Goal: Transaction & Acquisition: Purchase product/service

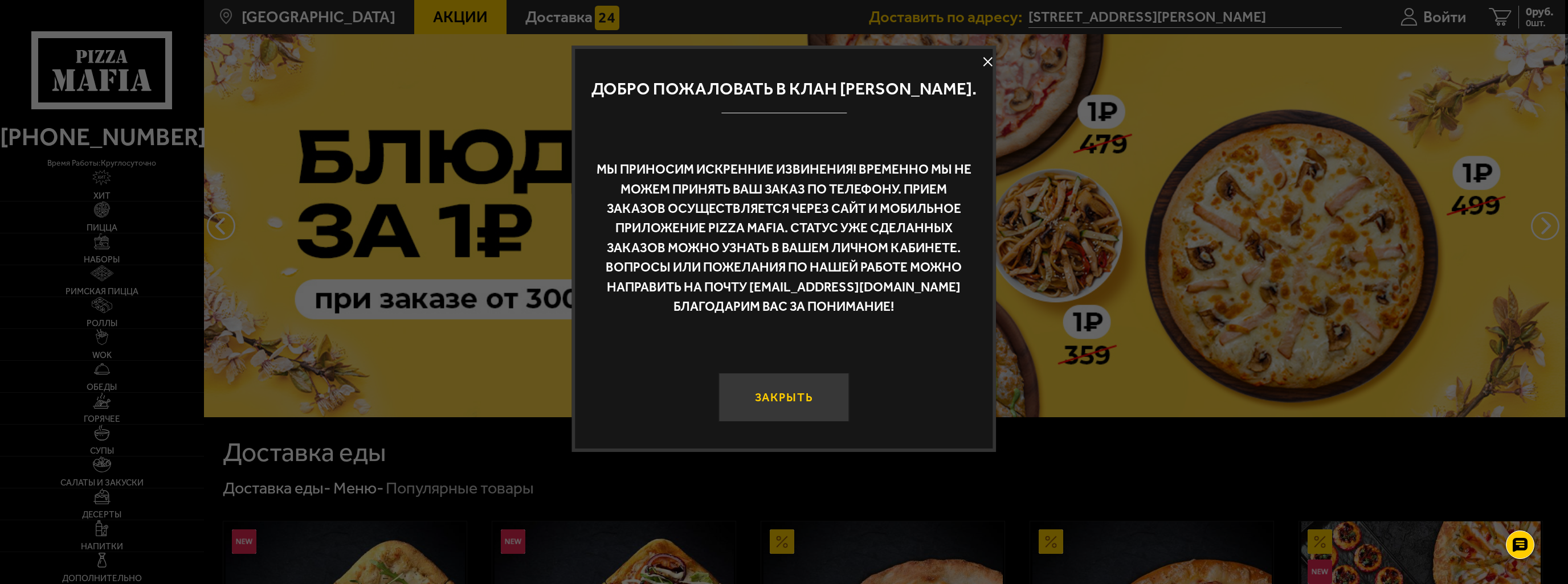
click at [815, 419] on button "Закрыть" at bounding box center [783, 397] width 130 height 49
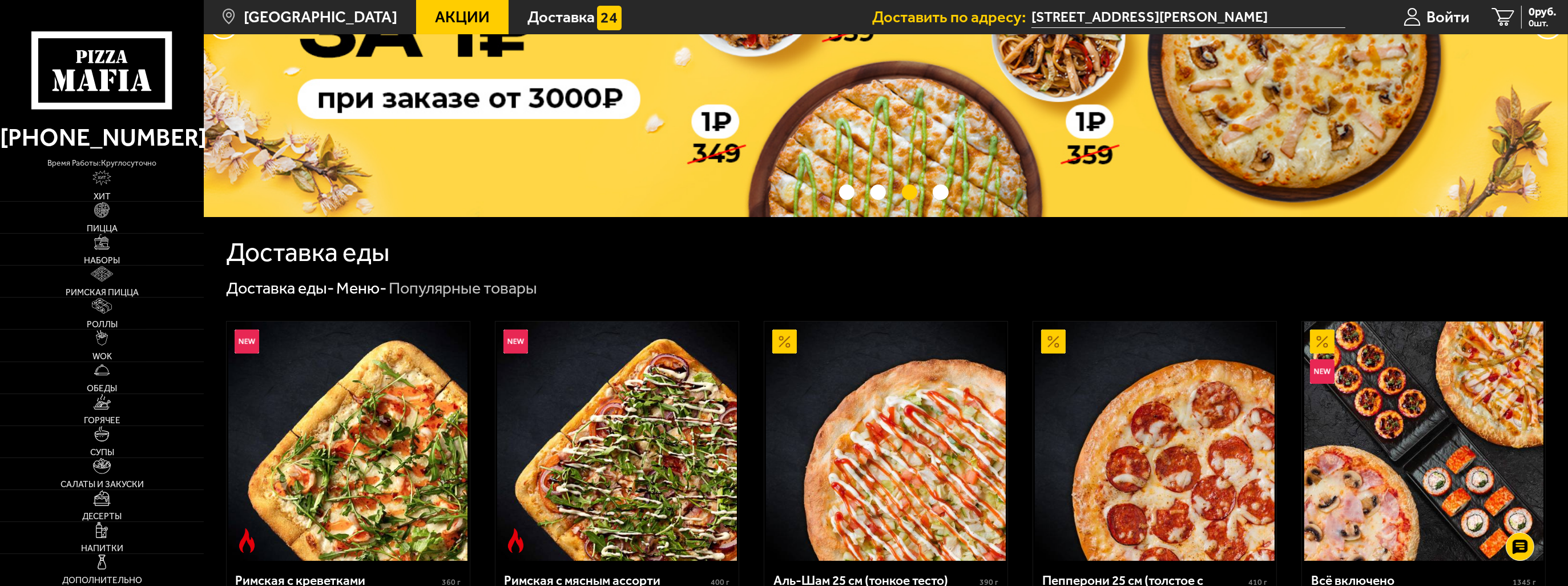
scroll to position [286, 0]
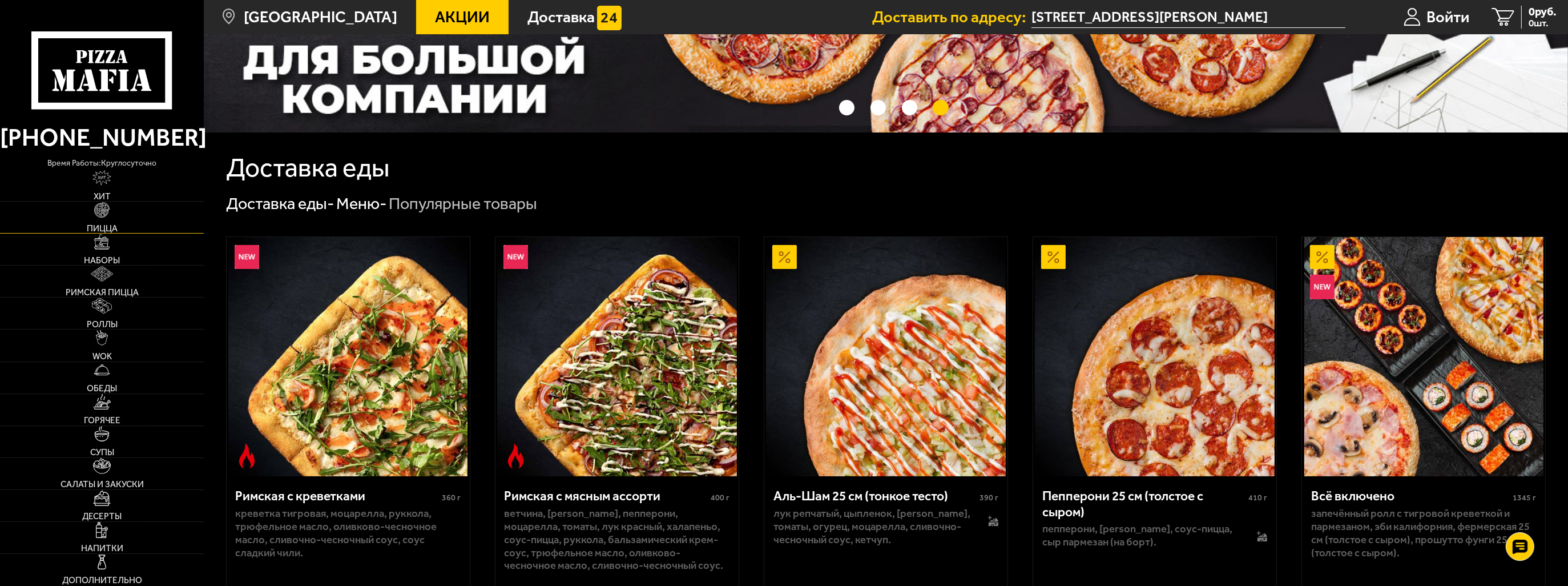
click at [103, 209] on img at bounding box center [102, 210] width 16 height 16
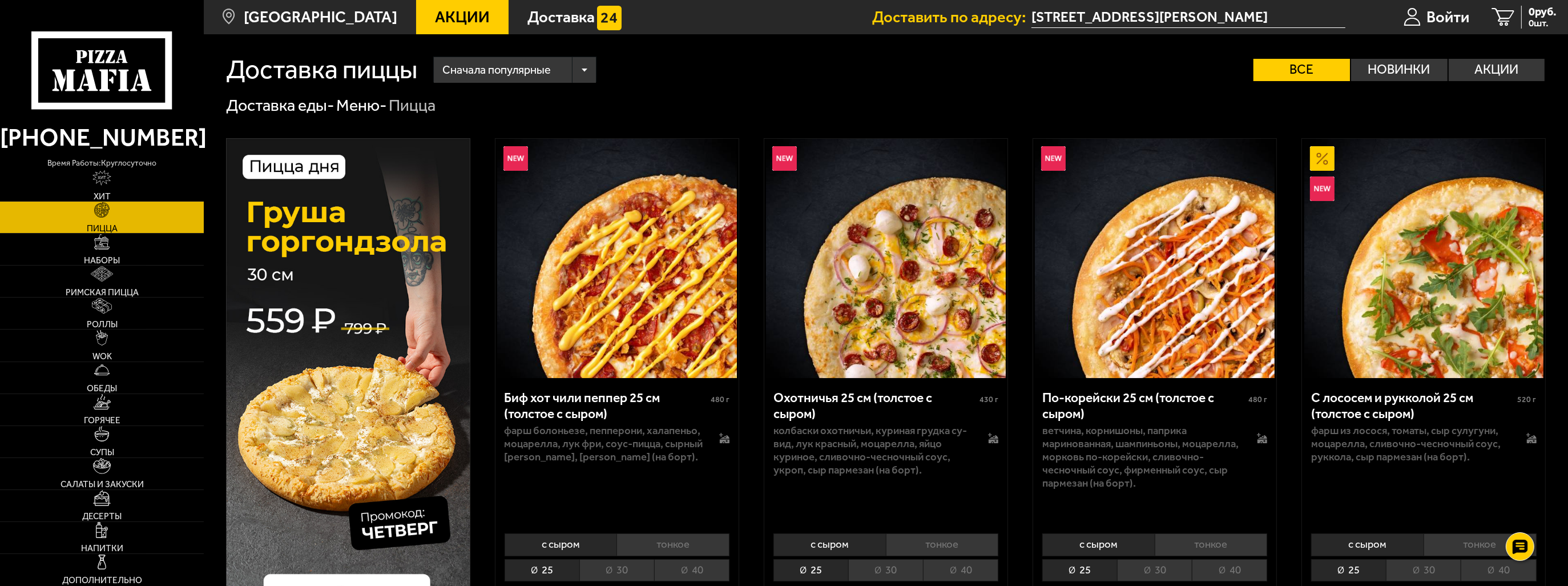
click at [571, 63] on div "Сначала популярные" at bounding box center [515, 71] width 162 height 27
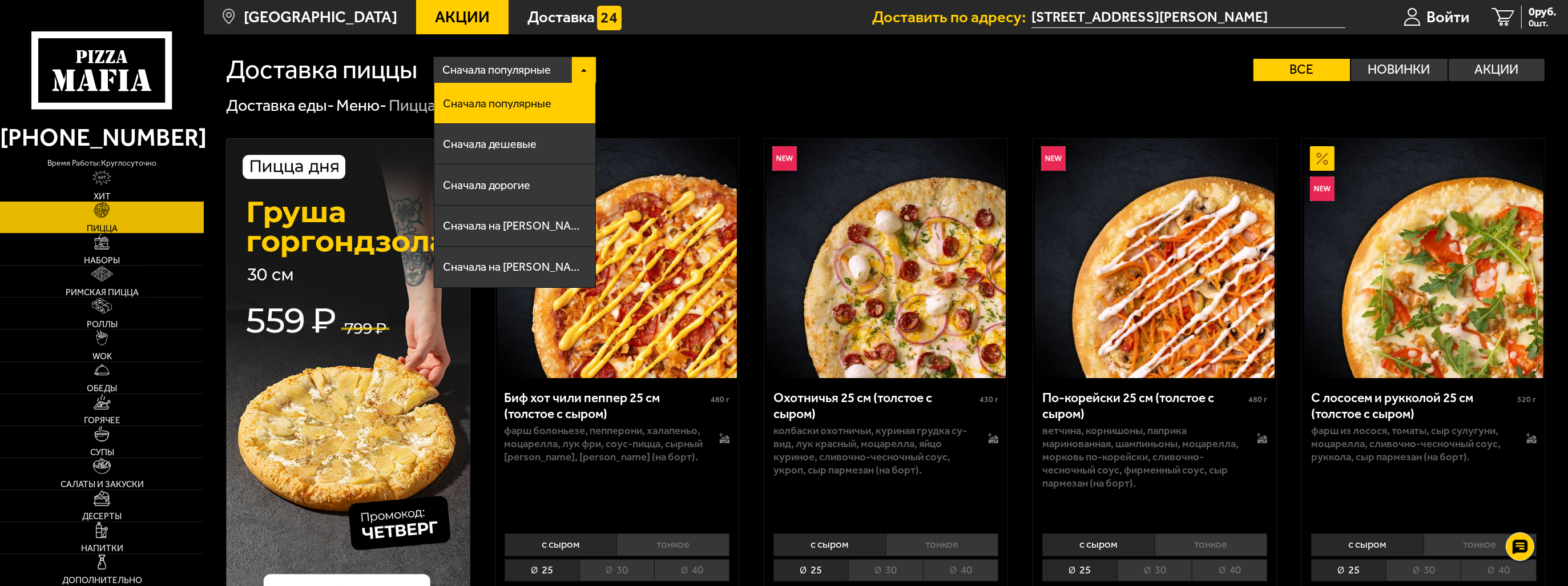
click at [627, 77] on div "Сначала популярные Сначала популярные Сначала дешевые Сначала дорогие Сначала н…" at bounding box center [982, 70] width 1129 height 27
click at [804, 101] on div "Доставка еды - Меню - Пицца" at bounding box center [886, 105] width 1321 height 21
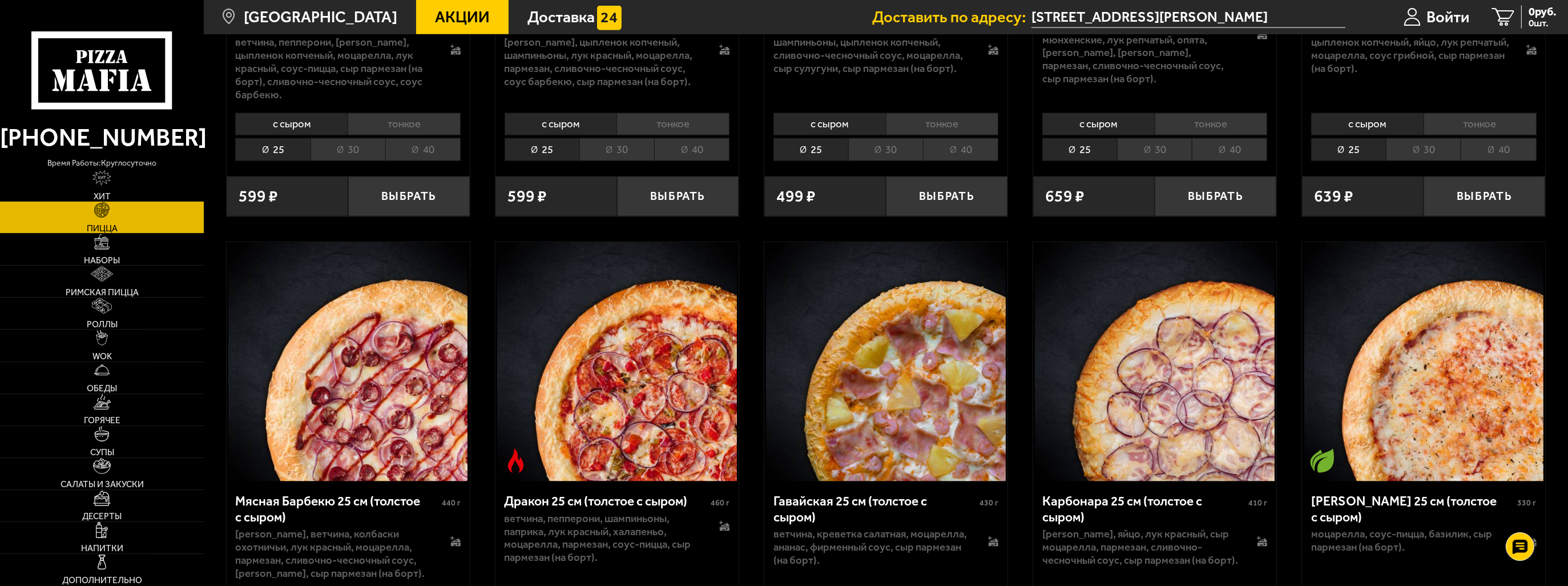
scroll to position [3142, 0]
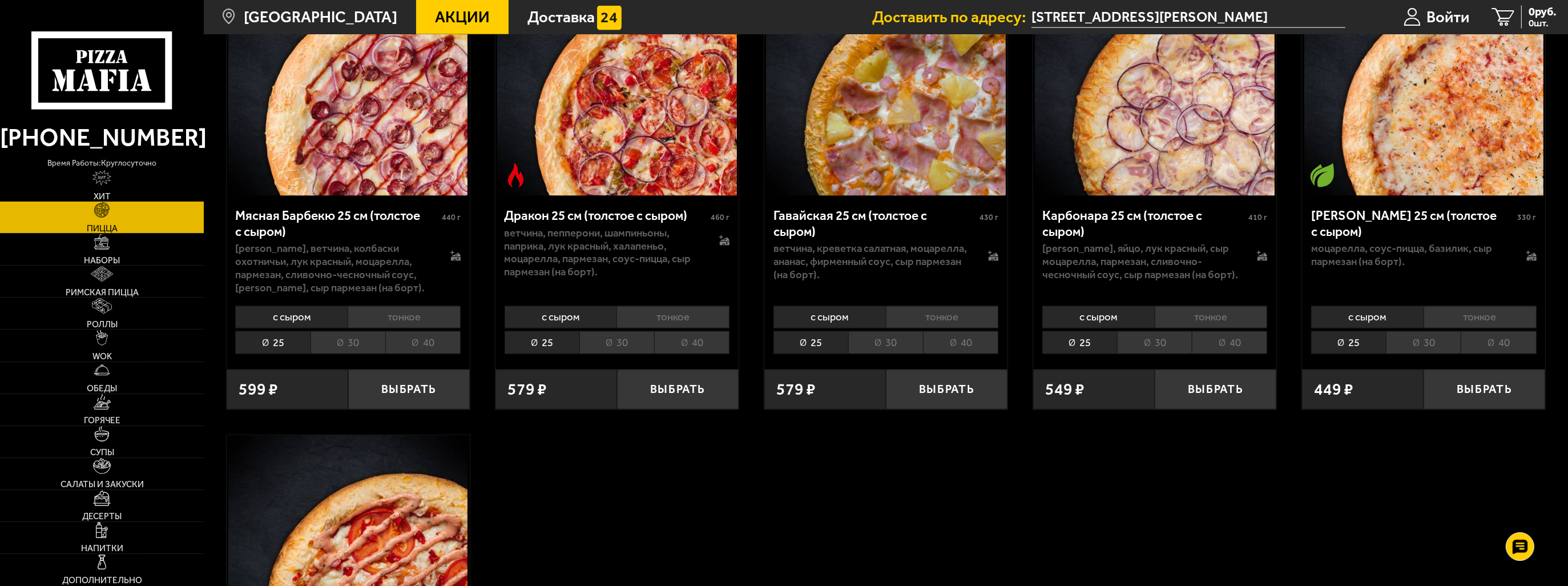
click at [691, 344] on li "40" at bounding box center [692, 343] width 75 height 23
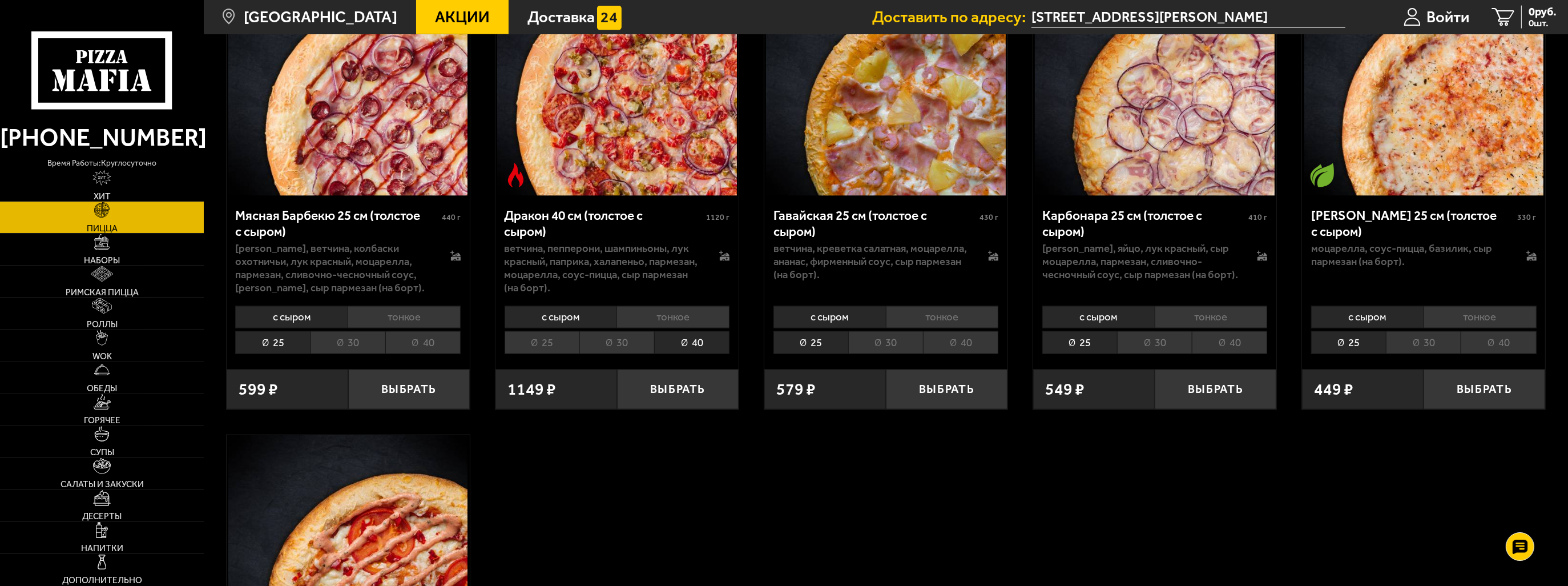
click at [632, 347] on li "30" at bounding box center [617, 343] width 75 height 23
click at [690, 348] on li "40" at bounding box center [692, 343] width 75 height 23
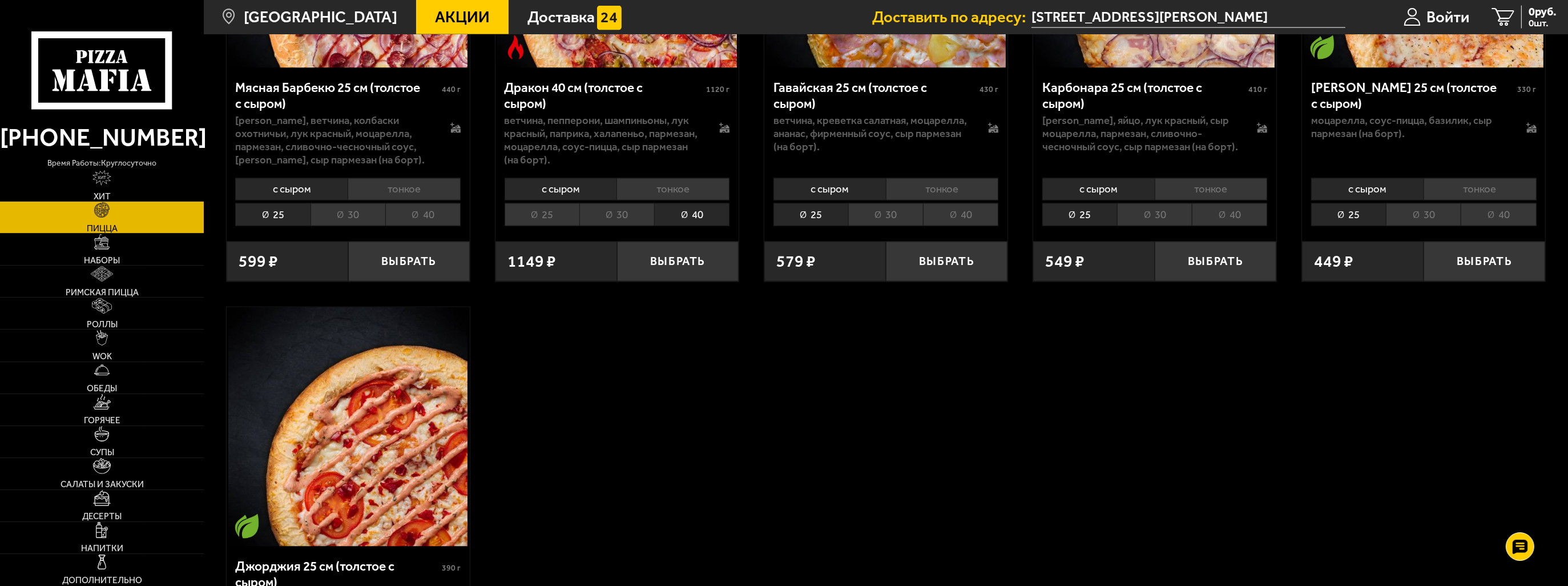
scroll to position [3046, 0]
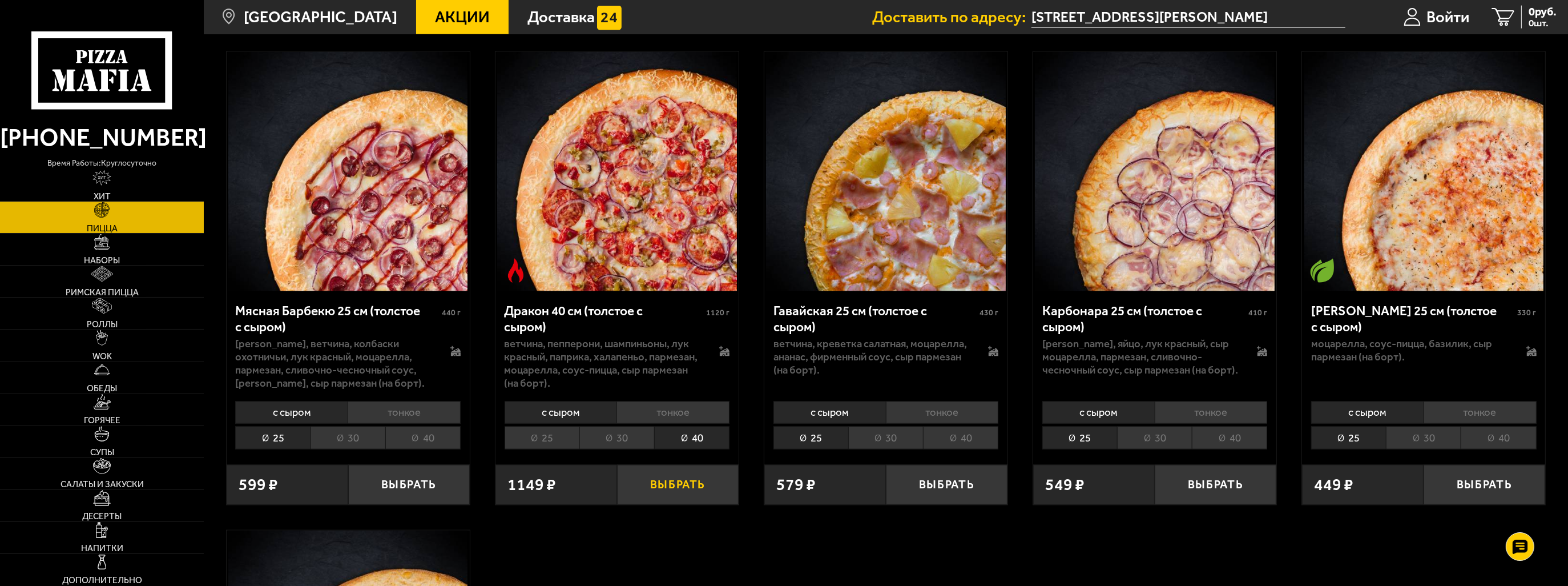
click at [675, 482] on button "Выбрать" at bounding box center [678, 485] width 122 height 40
click at [1511, 12] on span "1149 руб." at bounding box center [1533, 12] width 47 height 12
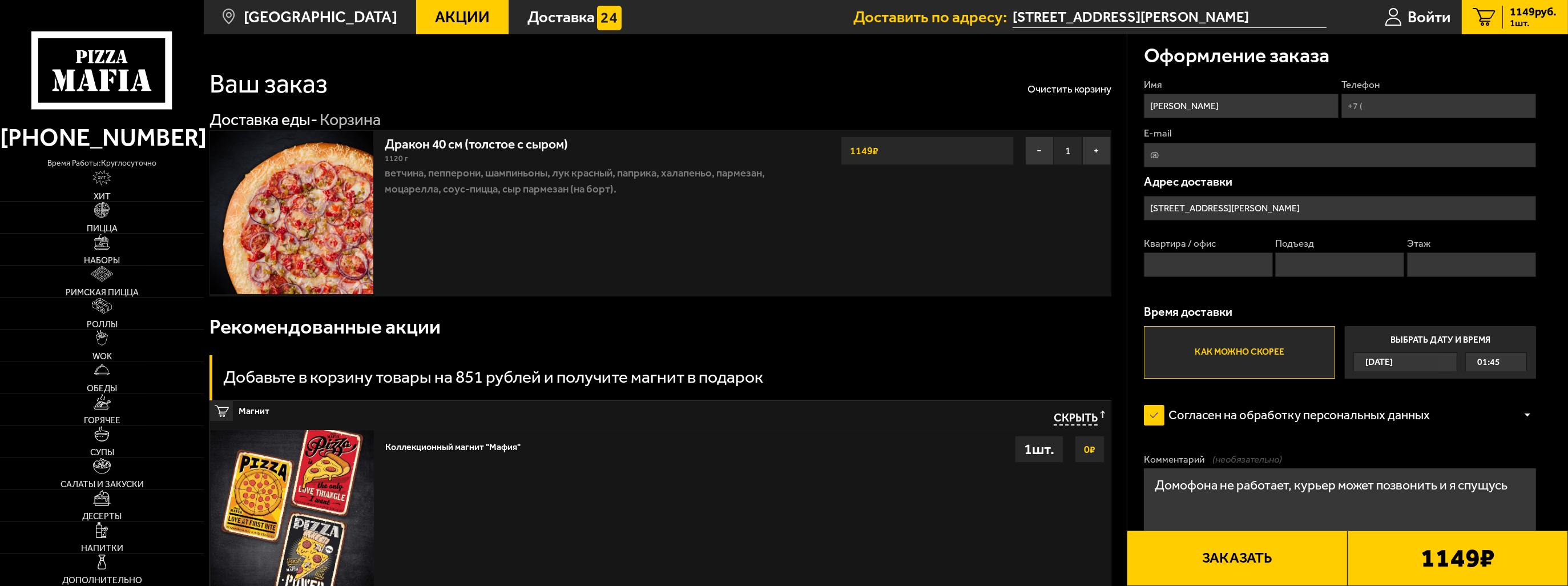
click at [1222, 258] on input "Квартира / офис" at bounding box center [1208, 265] width 129 height 24
type input "44"
click at [1329, 265] on input "Подъезд" at bounding box center [1339, 265] width 129 height 24
type input "1"
click at [1488, 255] on input "Этаж" at bounding box center [1472, 265] width 129 height 24
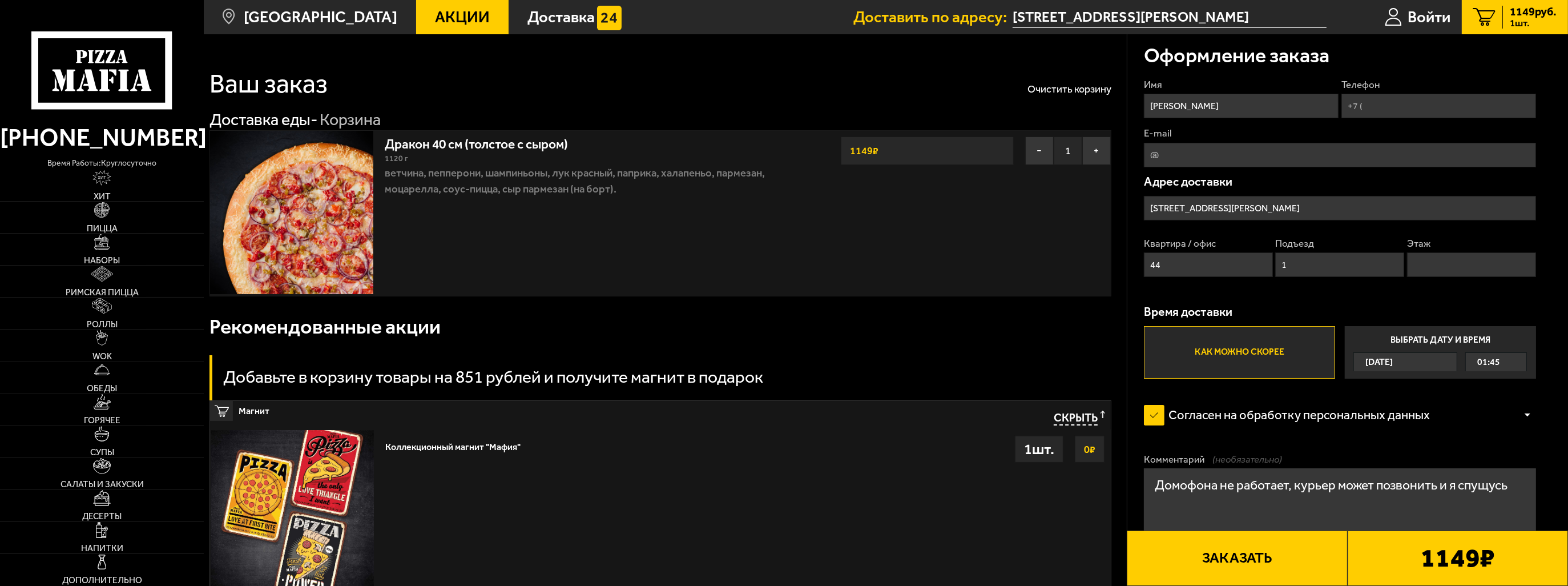
type input "5"
drag, startPoint x: 1212, startPoint y: 487, endPoint x: 1223, endPoint y: 529, distance: 43.4
click at [1212, 489] on textarea "Домофона не работает, курьер может позвонить и я спущусь" at bounding box center [1340, 509] width 392 height 82
type textarea "Домофон не работает, [PERSON_NAME] может позвонить и я спущусь"
click at [1385, 103] on input "Телефон" at bounding box center [1438, 105] width 194 height 24
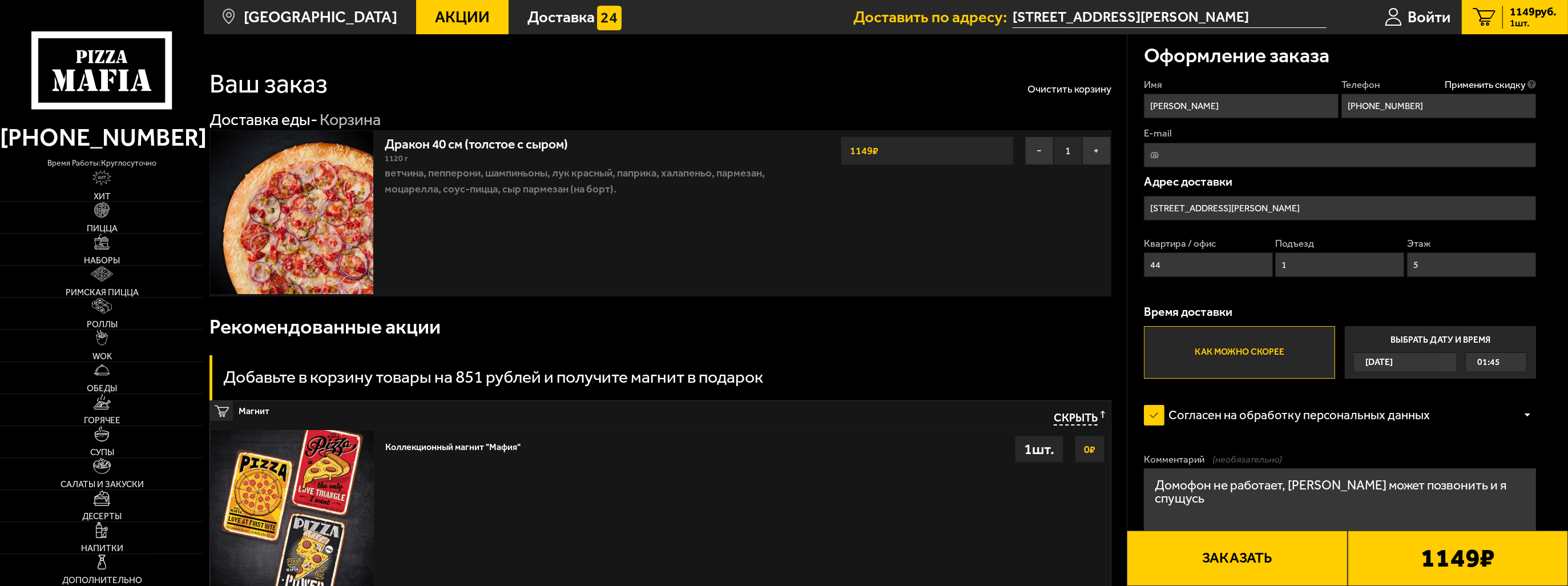
type input "[PHONE_NUMBER]"
click at [1255, 146] on input "E-mail" at bounding box center [1340, 155] width 392 height 24
drag, startPoint x: 1240, startPoint y: 153, endPoint x: 1072, endPoint y: 152, distance: 168.0
click at [1072, 152] on section "Ваш заказ Очистить корзину Доставка еды - Корзина Дракон 40 см (толстое с сыром…" at bounding box center [886, 390] width 1364 height 711
type input "[EMAIL_ADDRESS][DOMAIN_NAME]"
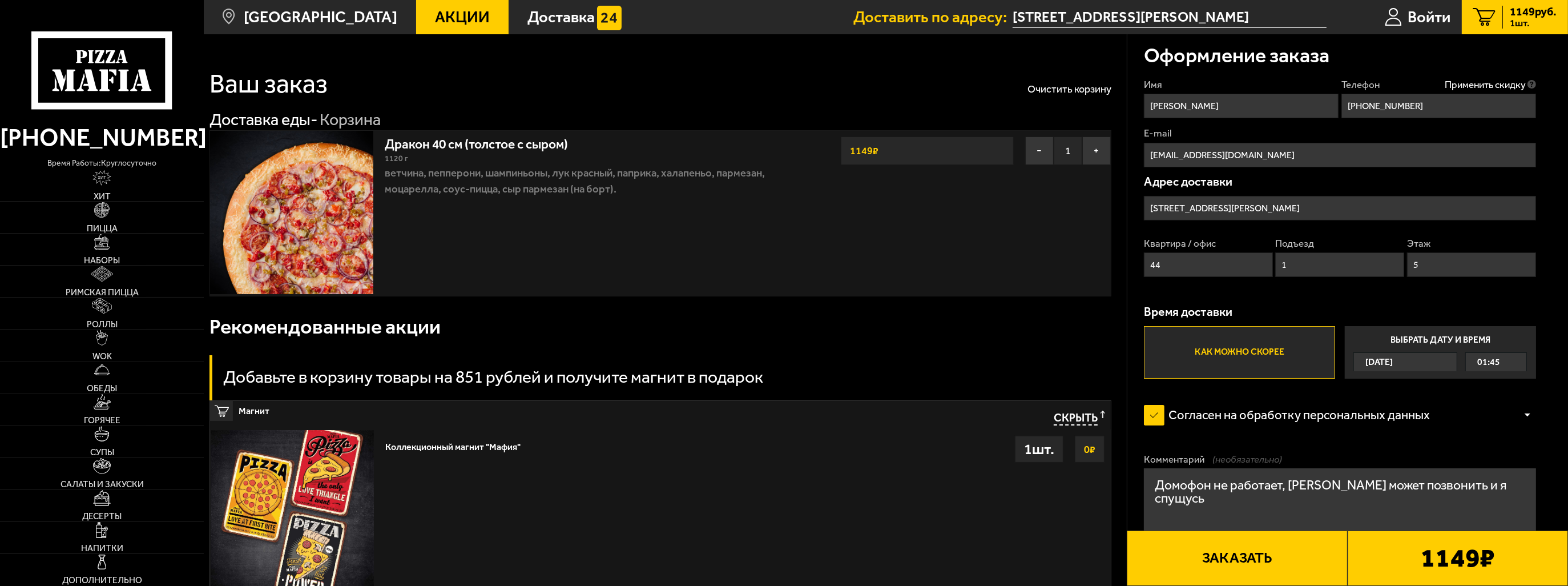
click at [1324, 206] on input "[STREET_ADDRESS][PERSON_NAME]" at bounding box center [1340, 208] width 392 height 24
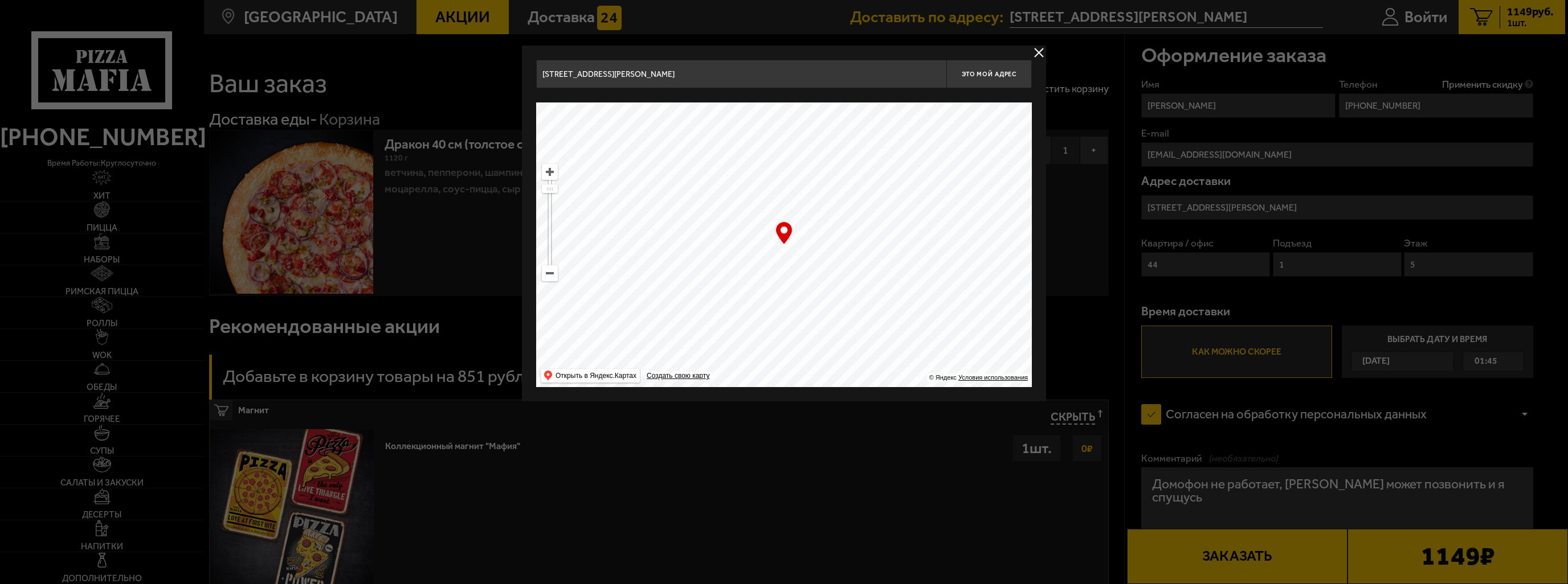
click at [785, 234] on div "… © Яндекс Условия использования Открыть в Яндекс.Картах Создать свою карту" at bounding box center [784, 245] width 495 height 285
click at [998, 69] on button "Это мой адрес" at bounding box center [989, 73] width 85 height 29
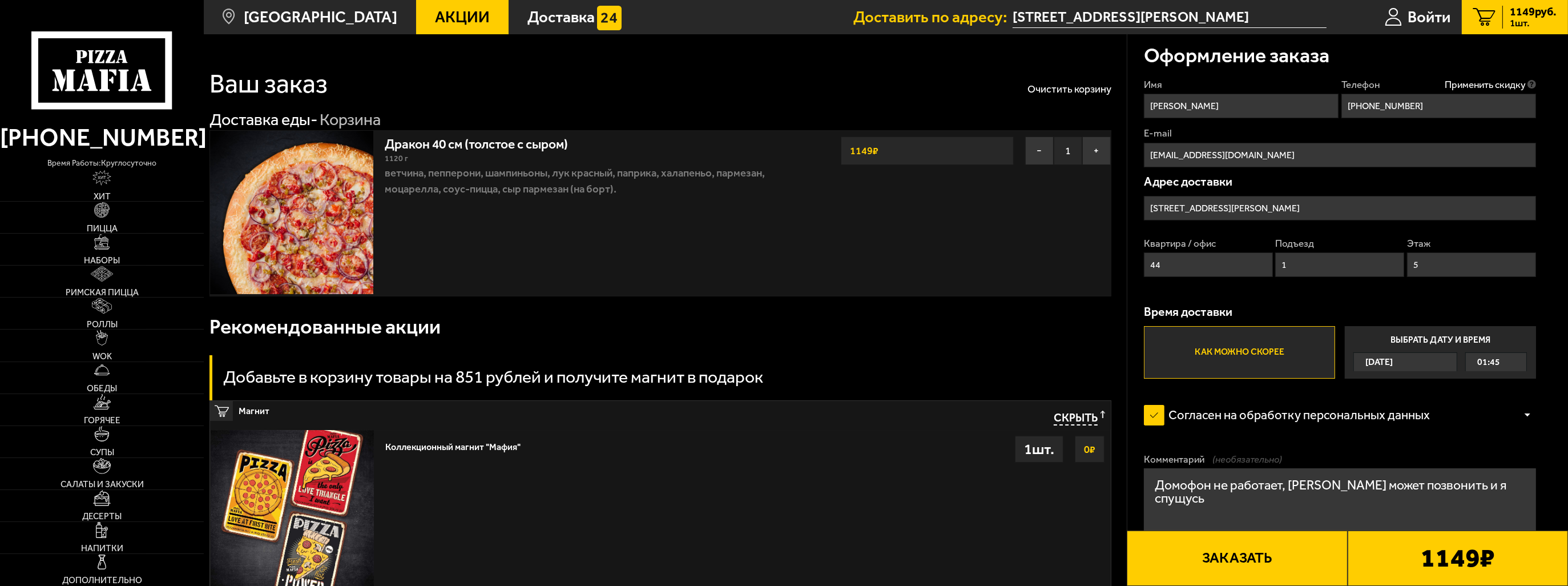
click at [1199, 95] on input "[PERSON_NAME]" at bounding box center [1241, 105] width 194 height 24
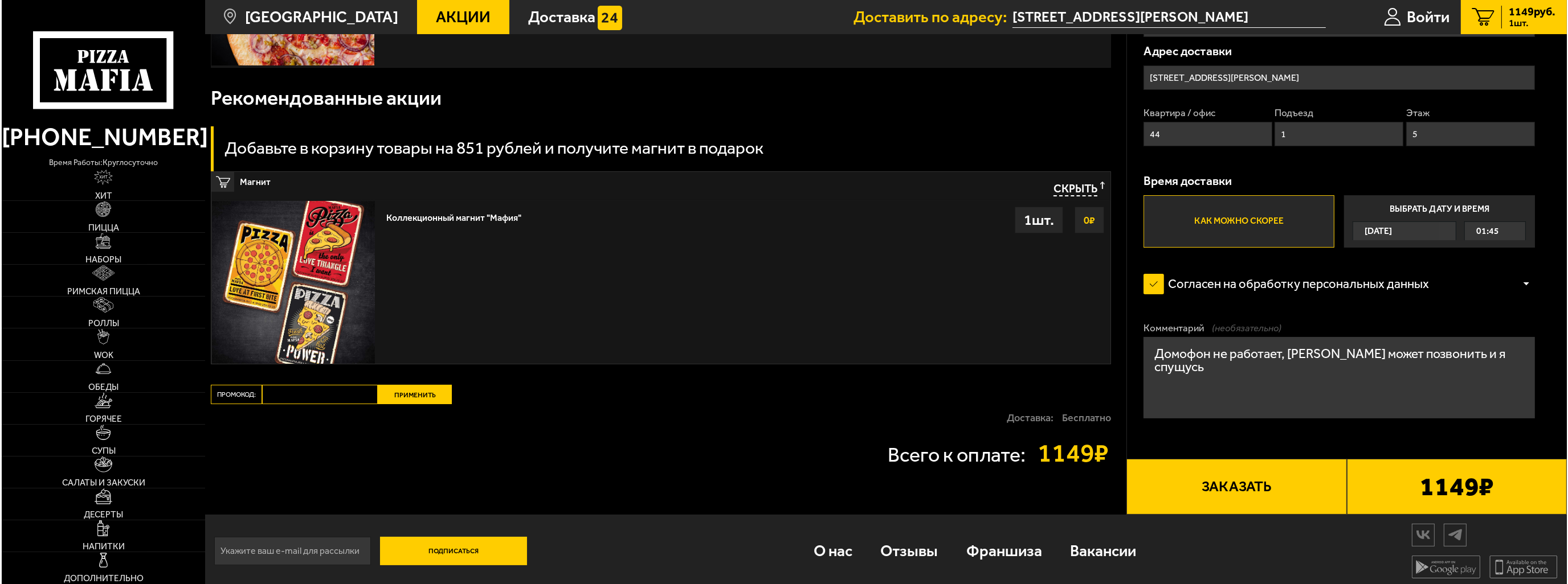
scroll to position [231, 0]
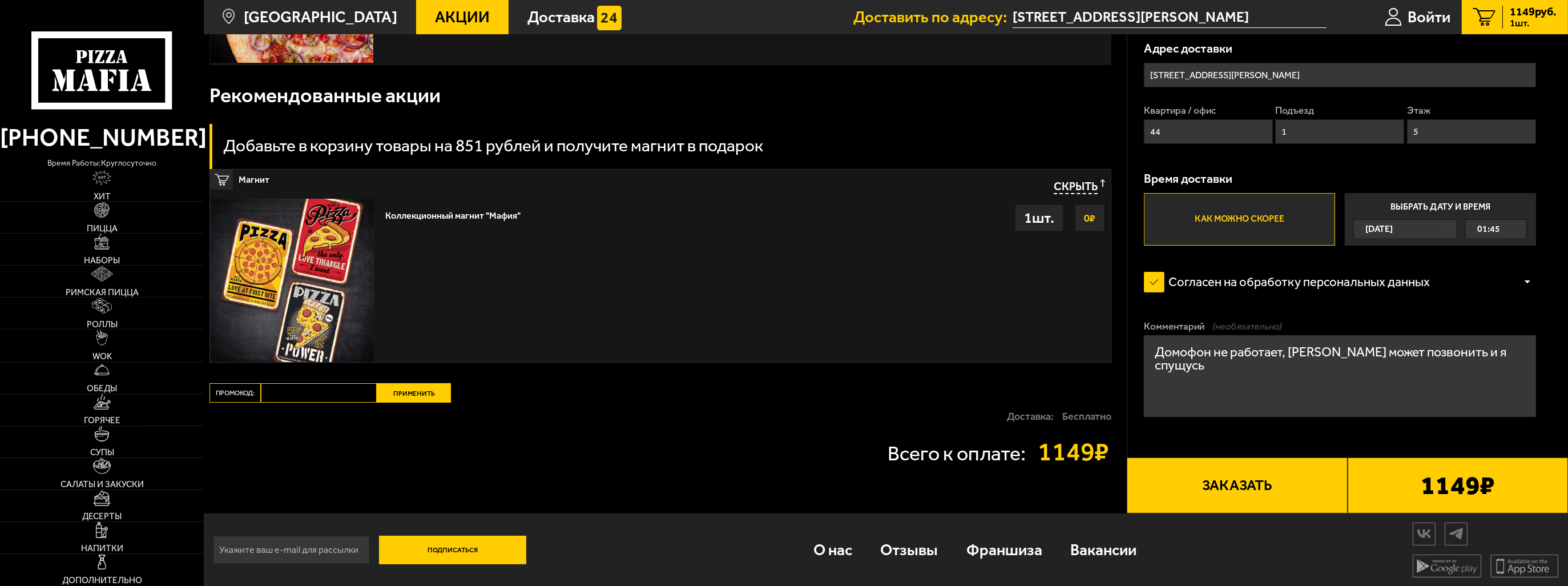
click at [1286, 494] on button "Заказать" at bounding box center [1237, 485] width 220 height 55
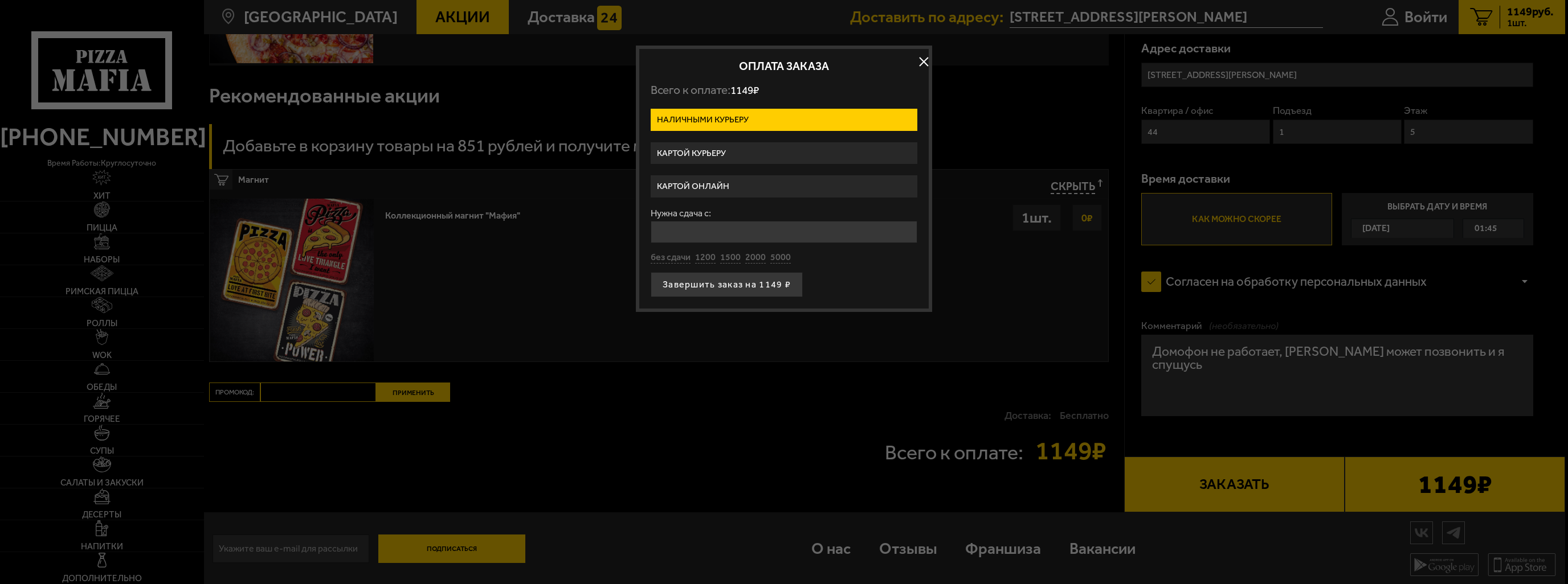
click at [741, 154] on label "Картой курьеру" at bounding box center [784, 154] width 267 height 22
click at [0, 0] on input "Картой курьеру" at bounding box center [0, 0] width 0 height 0
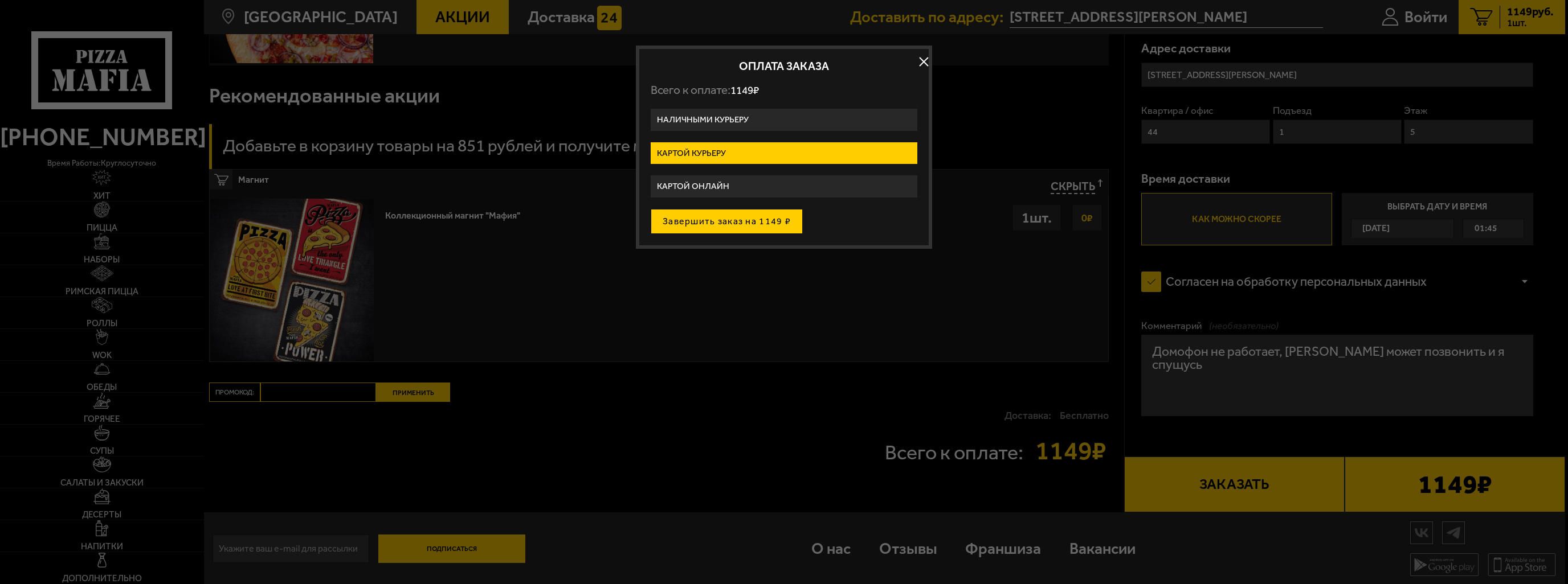
click at [766, 224] on button "Завершить заказ на 1149 ₽" at bounding box center [726, 221] width 152 height 25
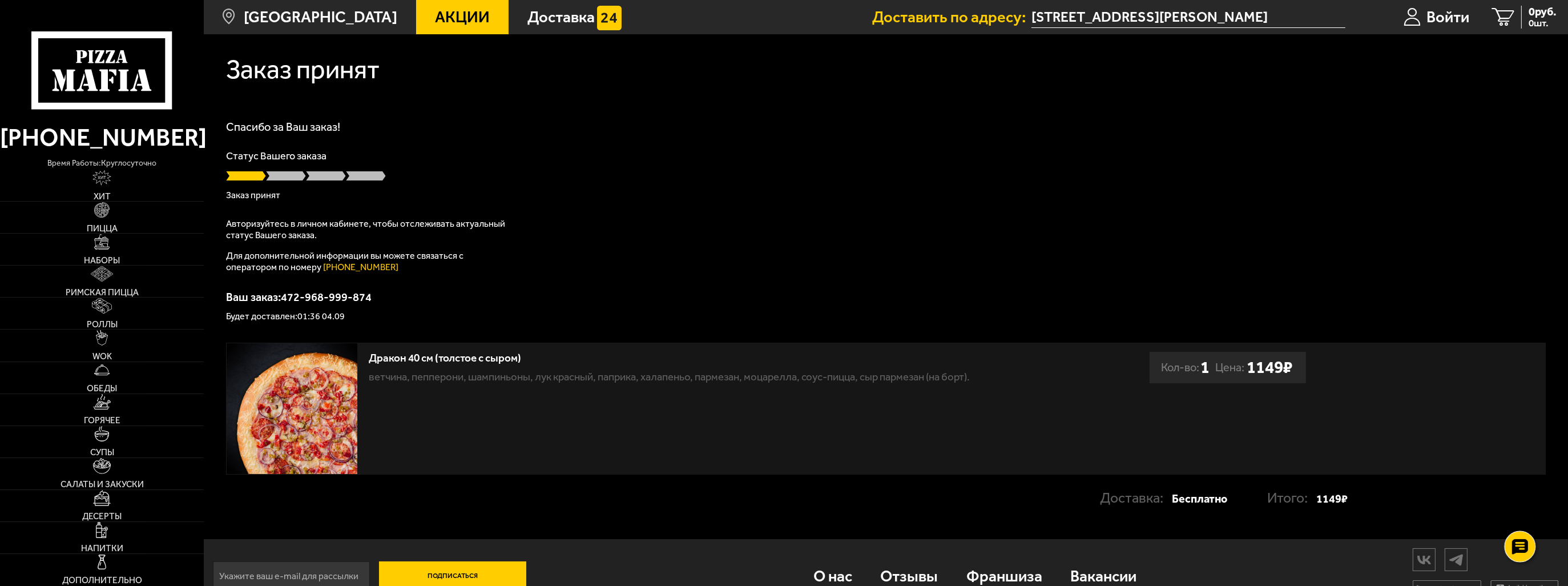
click at [1523, 545] on icon at bounding box center [1520, 548] width 16 height 16
click at [1523, 545] on icon at bounding box center [1520, 547] width 12 height 12
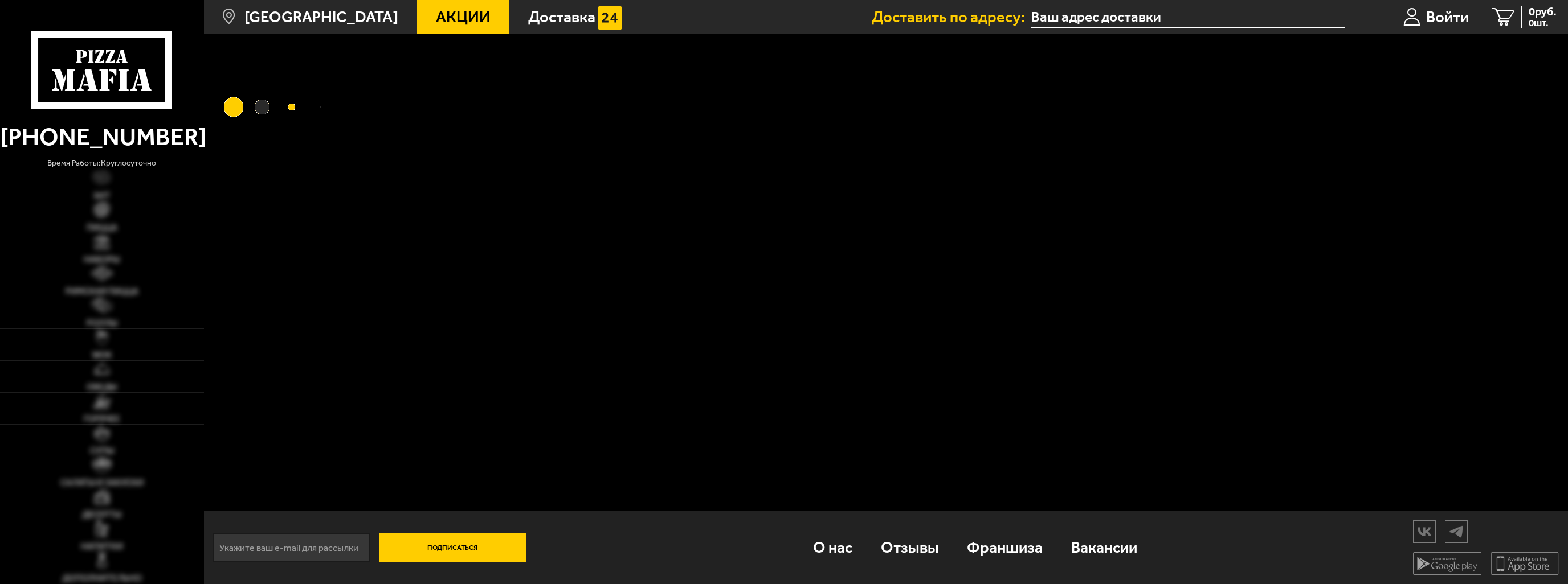
type input "[STREET_ADDRESS][PERSON_NAME]"
